Goal: Information Seeking & Learning: Find specific fact

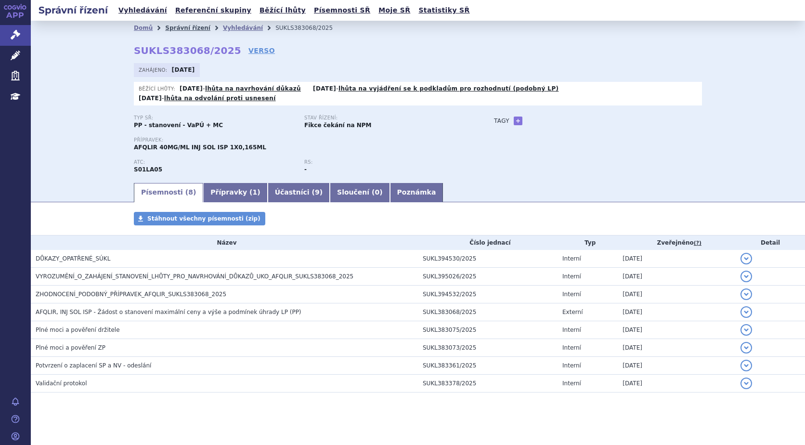
click at [183, 28] on link "Správní řízení" at bounding box center [187, 28] width 45 height 7
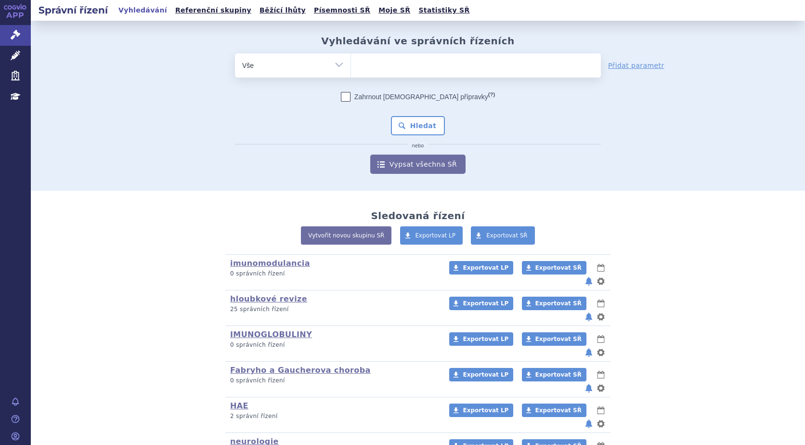
click at [432, 67] on ul at bounding box center [476, 63] width 250 height 20
click at [351, 67] on select at bounding box center [350, 65] width 0 height 24
type input "SI"
type input "SIL"
type input "SILAN"
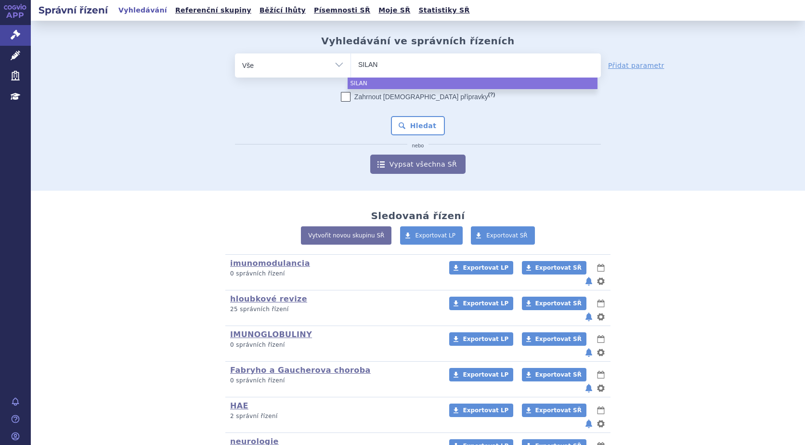
type input "SILANA"
type input "SILANAR"
select select "SILANAR"
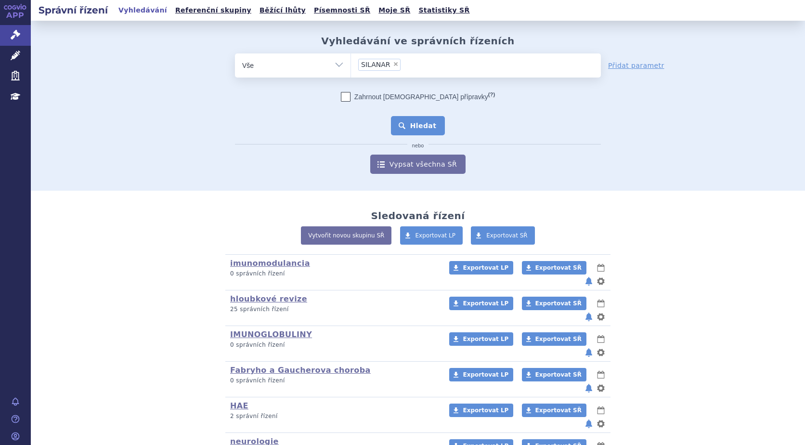
click at [396, 129] on button "Hledat" at bounding box center [418, 125] width 54 height 19
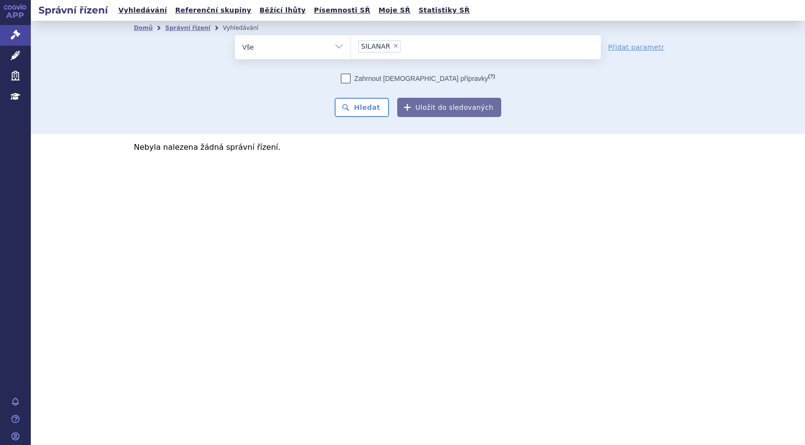
click at [393, 45] on span "×" at bounding box center [396, 46] width 6 height 6
click at [351, 45] on select "SILANAR" at bounding box center [350, 47] width 0 height 24
select select
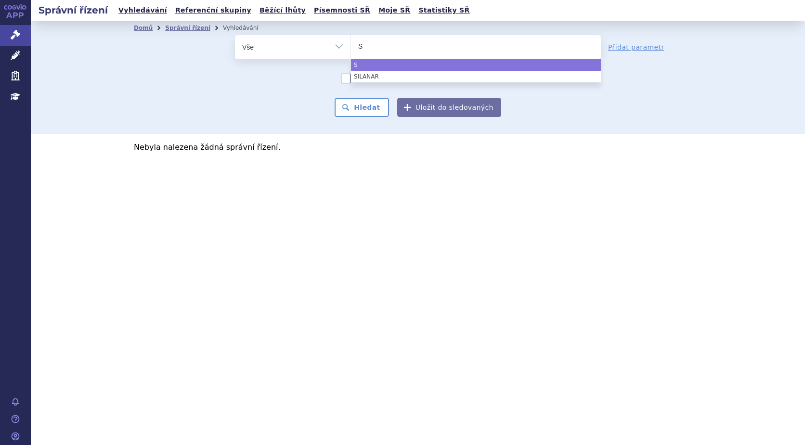
type input "SI"
type input "SIAN"
type input "SIANA"
type input "SIANALA"
type input "SIANALAR"
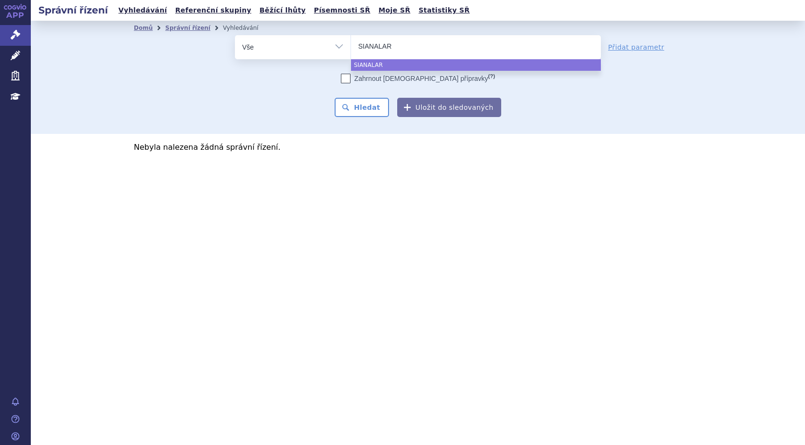
select select "SIANALAR"
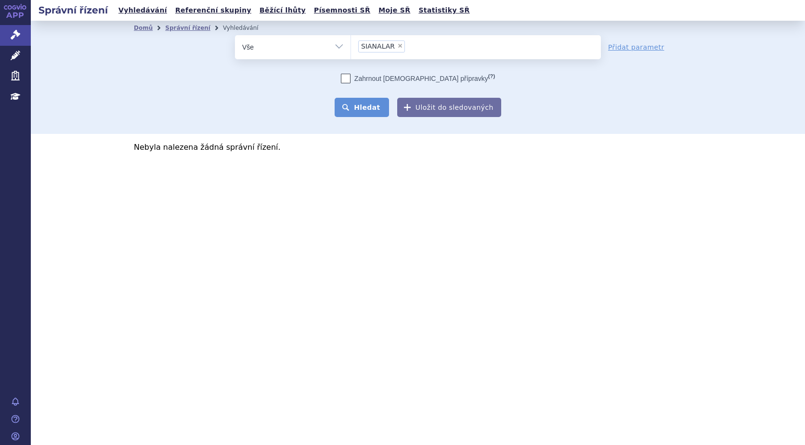
click at [369, 110] on button "Hledat" at bounding box center [361, 107] width 54 height 19
click at [379, 108] on button "Hledat" at bounding box center [361, 107] width 54 height 19
click at [397, 46] on span "×" at bounding box center [400, 46] width 6 height 6
click at [351, 46] on select "SIANALAR" at bounding box center [350, 47] width 0 height 24
select select
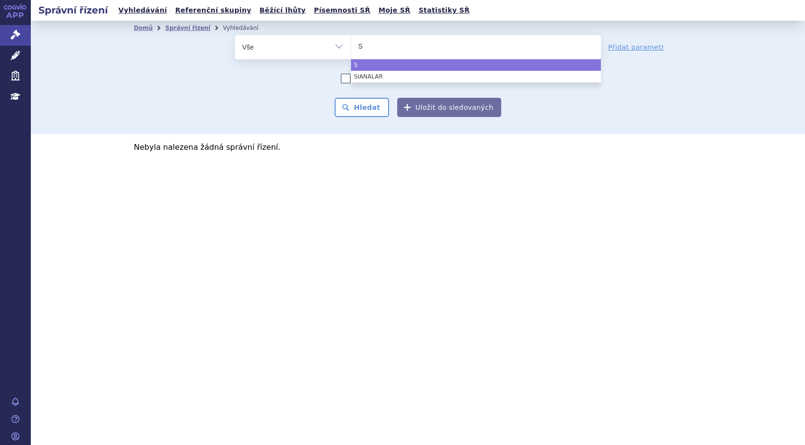
type input "SI"
type input "SIAL"
type input "[PERSON_NAME]"
type input "SIALANA"
type input "SIALANAR"
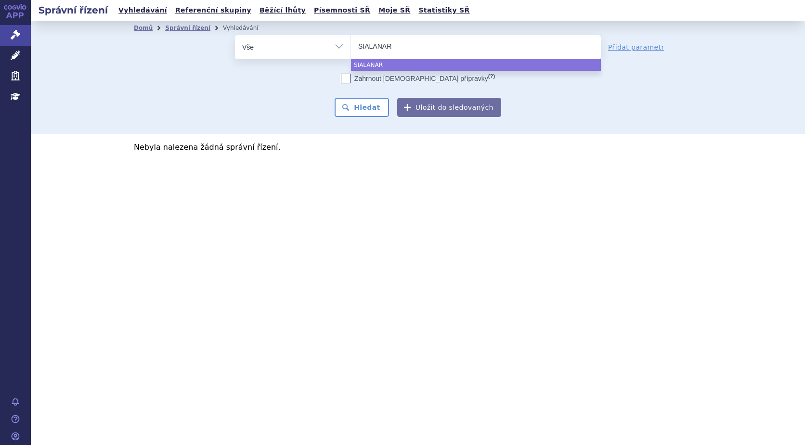
select select "SIALANAR"
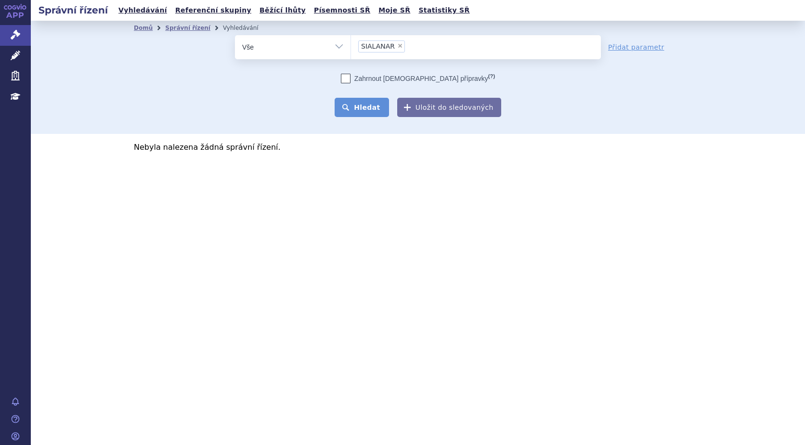
click at [368, 110] on button "Hledat" at bounding box center [361, 107] width 54 height 19
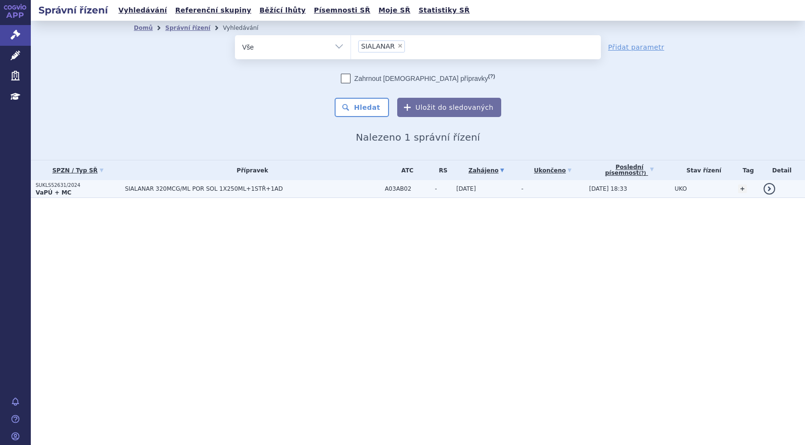
click at [150, 192] on span "SIALANAR 320MCG/ML POR SOL 1X250ML+1STŘ+1AD" at bounding box center [245, 188] width 241 height 7
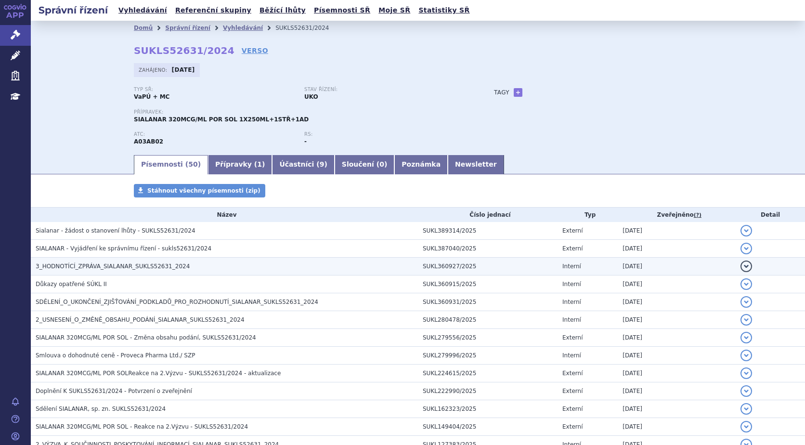
click at [70, 265] on span "3_HODNOTÍCÍ_ZPRÁVA_SIALANAR_SUKLS52631_2024" at bounding box center [113, 266] width 154 height 7
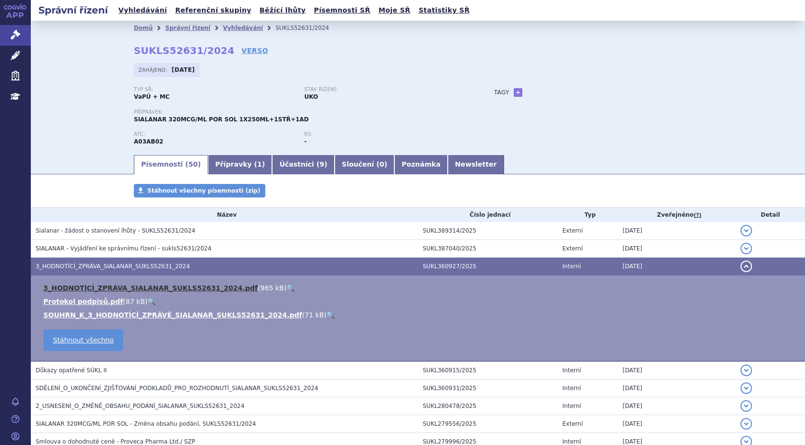
click at [76, 288] on link "3_HODNOTÍCÍ_ZPRÁVA_SIALANAR_SUKLS52631_2024.pdf" at bounding box center [150, 288] width 214 height 8
click at [224, 165] on link "Přípravky ( 1 )" at bounding box center [240, 164] width 64 height 19
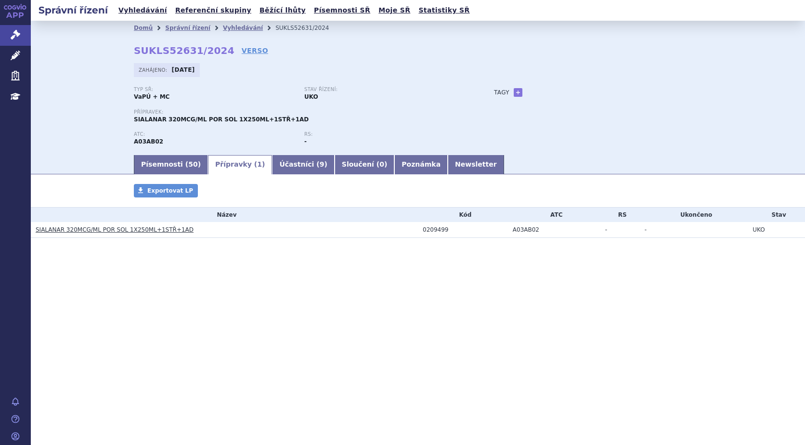
click at [104, 230] on link "SIALANAR 320MCG/ML POR SOL 1X250ML+1STŘ+1AD" at bounding box center [115, 229] width 158 height 7
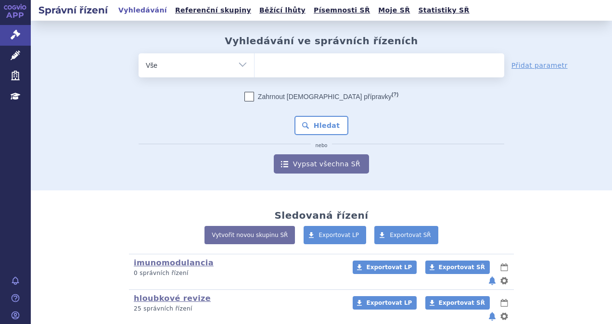
scroll to position [205, 0]
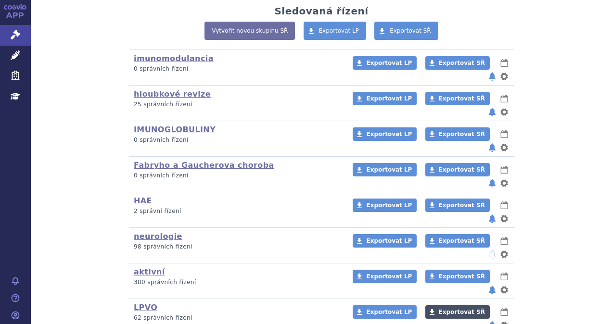
click at [434, 306] on link "Exportovat SŘ" at bounding box center [457, 312] width 64 height 13
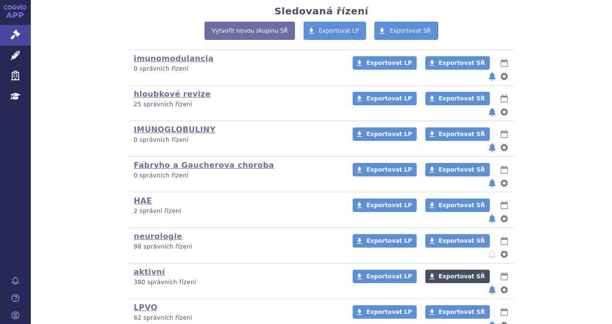
click at [439, 273] on span "Exportovat SŘ" at bounding box center [462, 276] width 46 height 7
